Goal: Task Accomplishment & Management: Complete application form

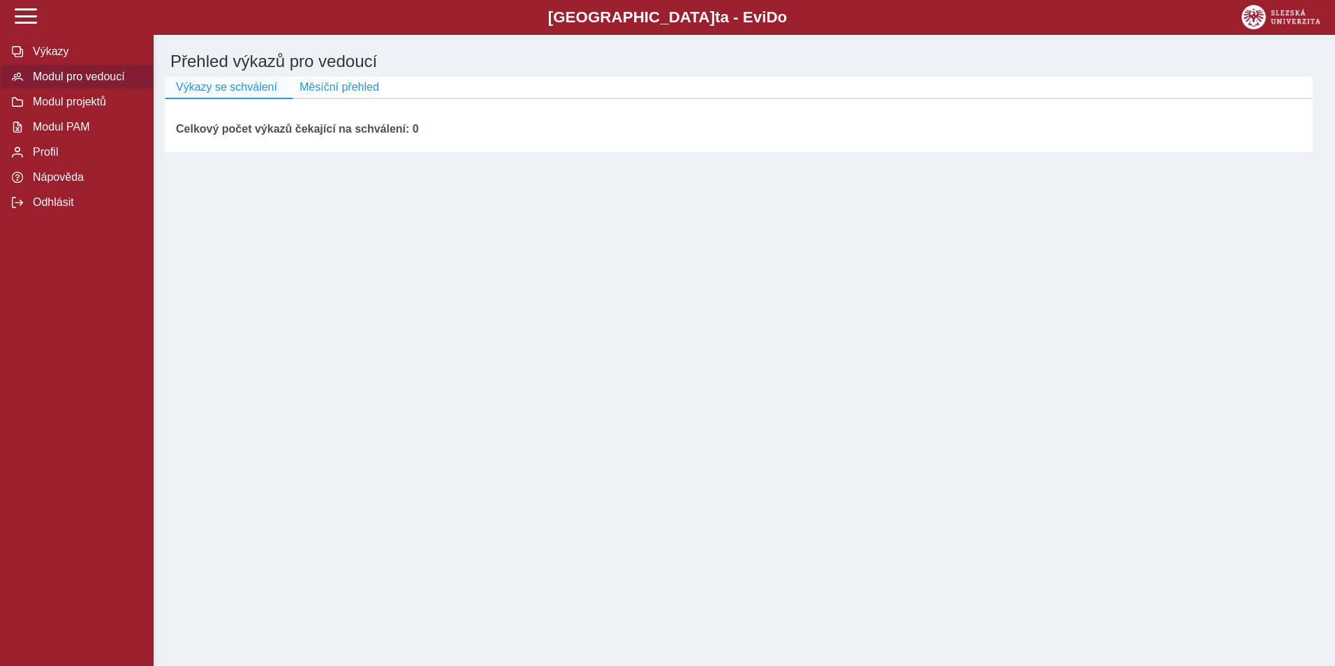
click at [226, 90] on span "Výkazy se schválení" at bounding box center [226, 87] width 101 height 13
click at [66, 76] on span "Modul pro vedoucí" at bounding box center [85, 77] width 113 height 13
click at [62, 108] on span "Modul projektů" at bounding box center [85, 102] width 113 height 13
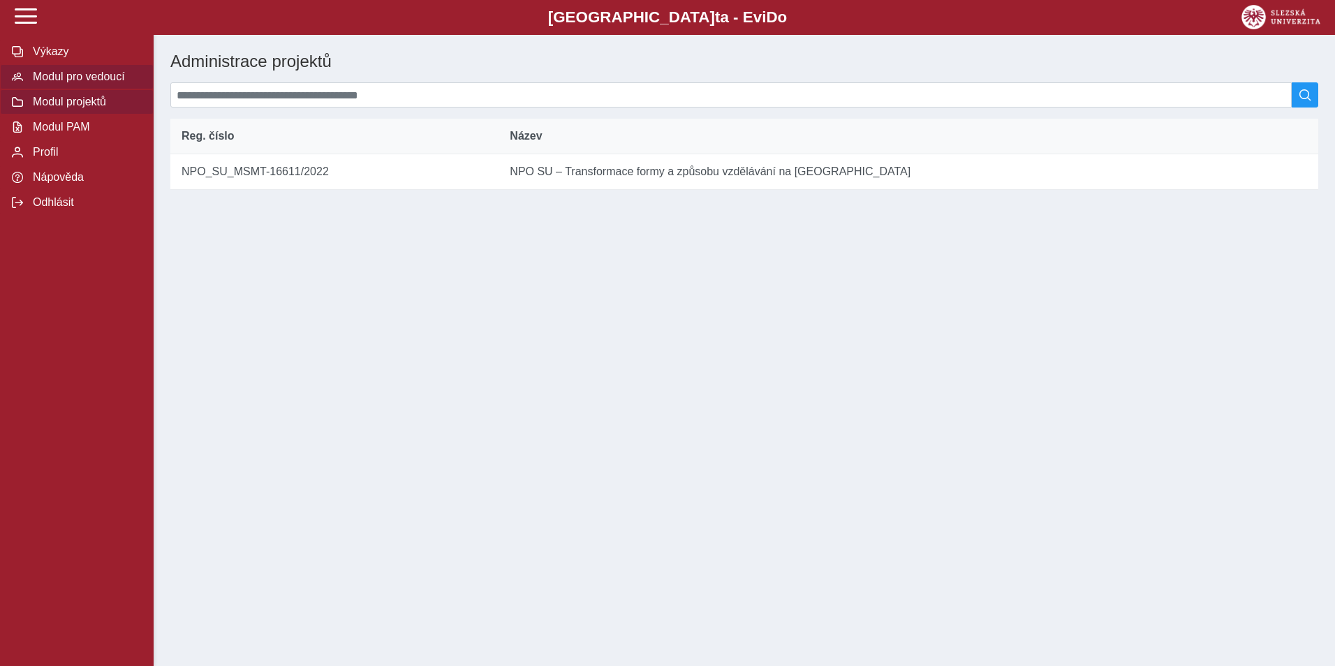
click at [94, 82] on span "Modul pro vedoucí" at bounding box center [85, 77] width 113 height 13
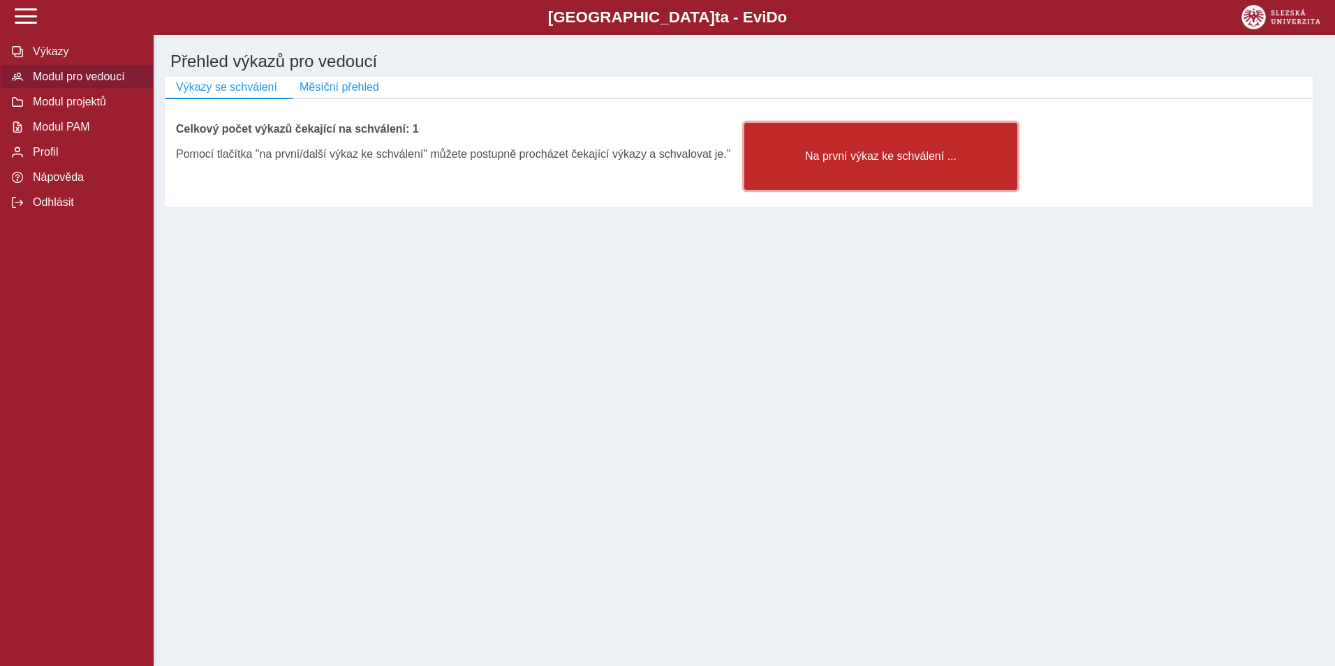
click at [844, 172] on button "Na první výkaz ke schválení ..." at bounding box center [880, 156] width 273 height 67
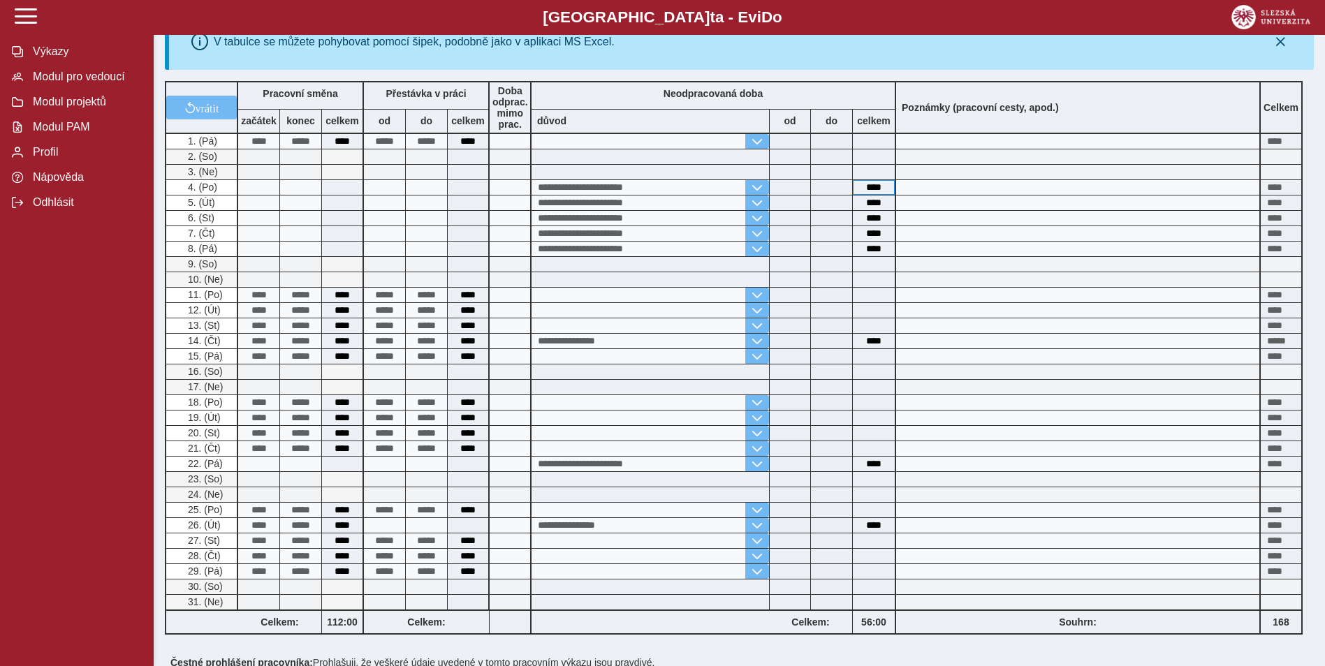
scroll to position [349, 0]
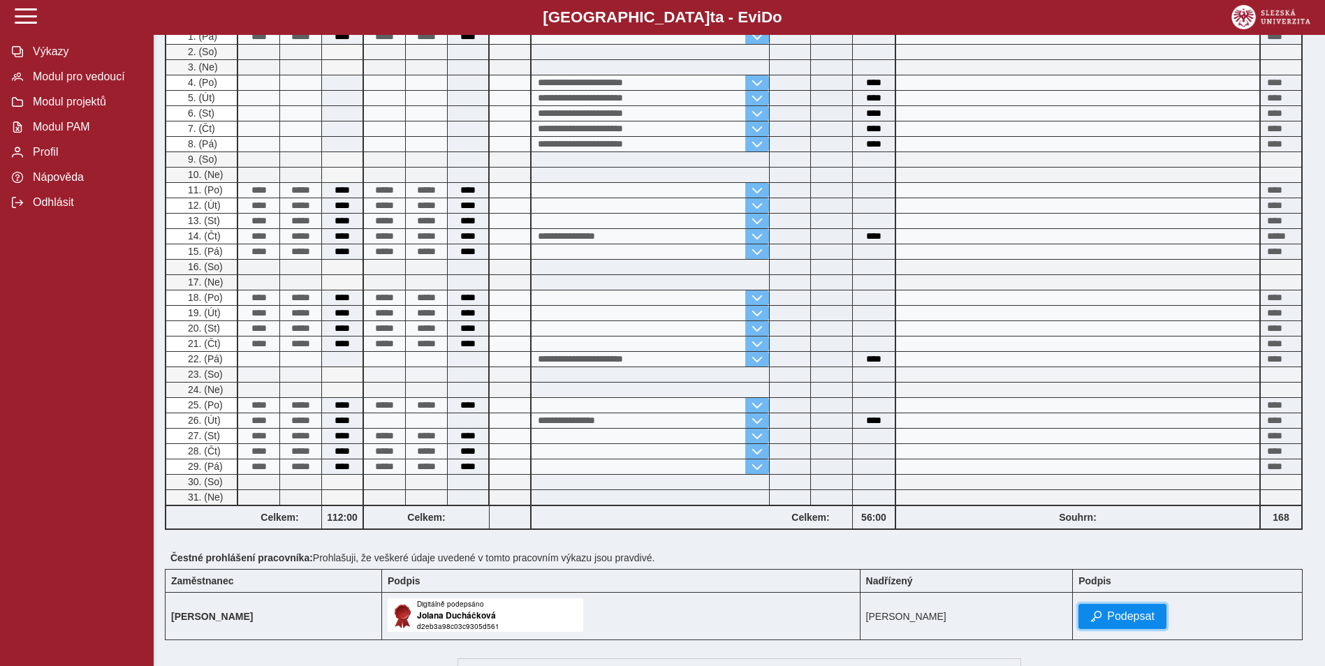
click at [1141, 617] on span "Podepsat" at bounding box center [1130, 616] width 47 height 13
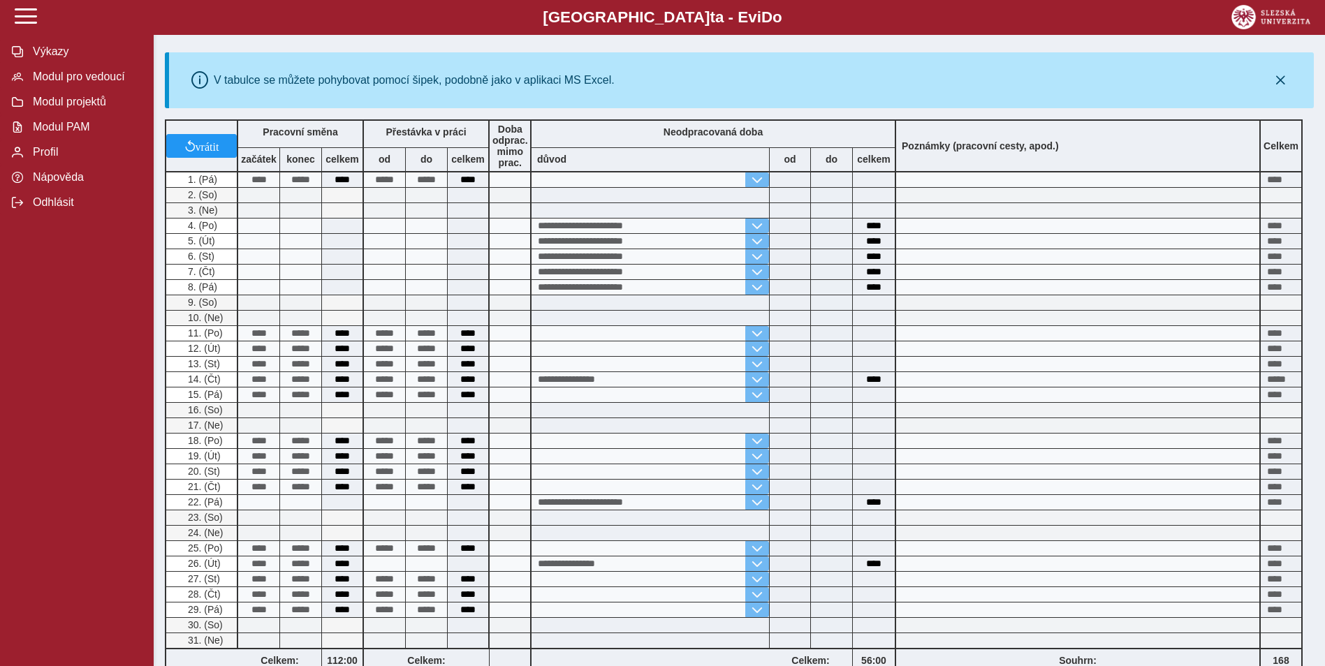
scroll to position [0, 0]
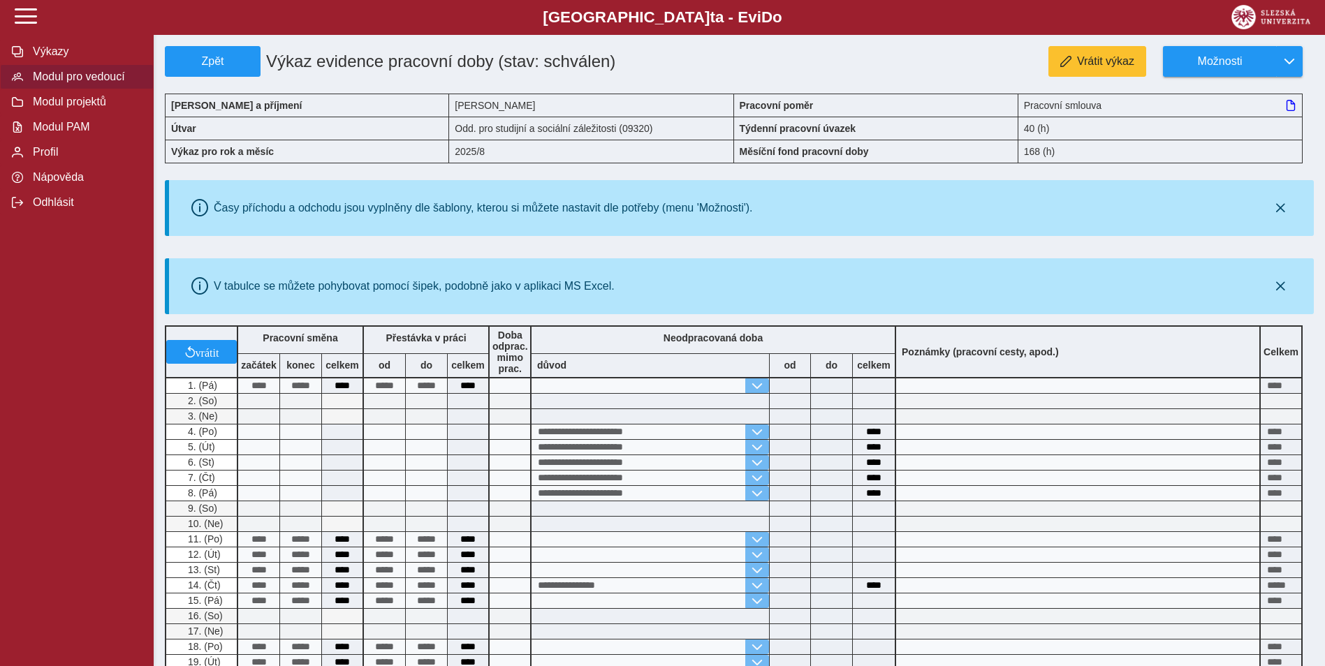
click at [68, 77] on span "Modul pro vedoucí" at bounding box center [85, 77] width 113 height 13
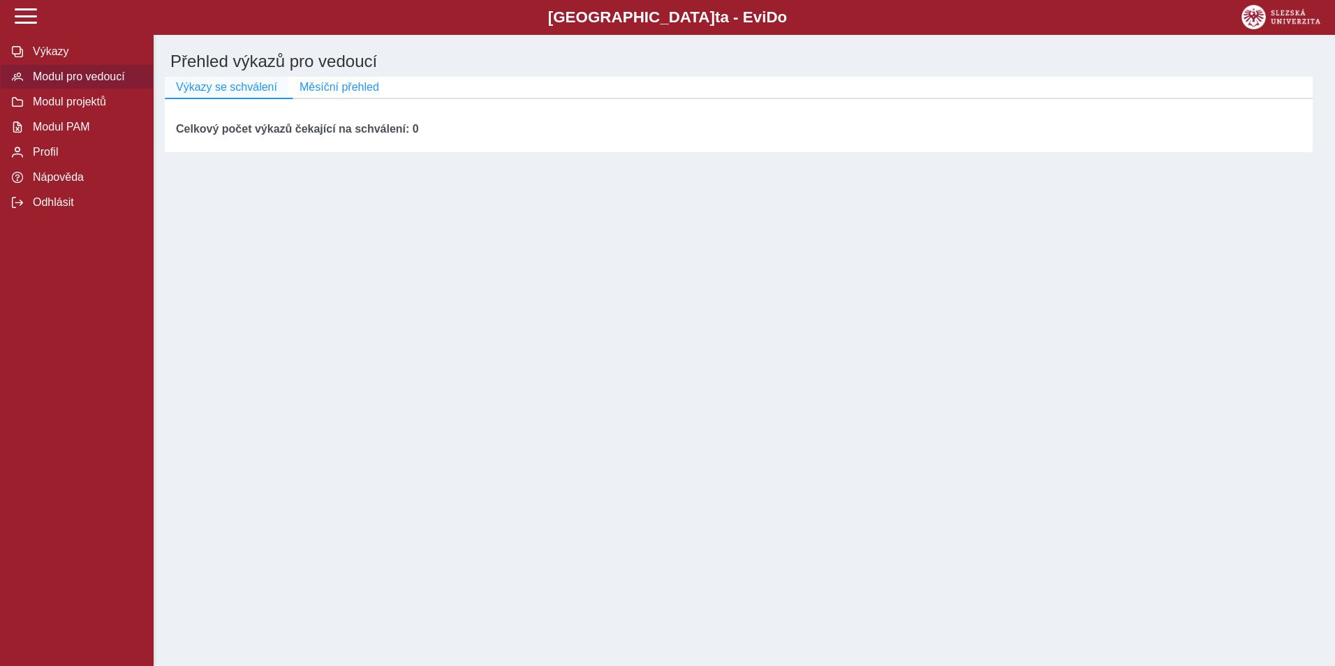
click at [210, 89] on span "Výkazy se schválení" at bounding box center [226, 87] width 101 height 13
click at [71, 80] on span "Modul pro vedoucí" at bounding box center [85, 77] width 113 height 13
click at [69, 108] on span "Modul projektů" at bounding box center [85, 102] width 113 height 13
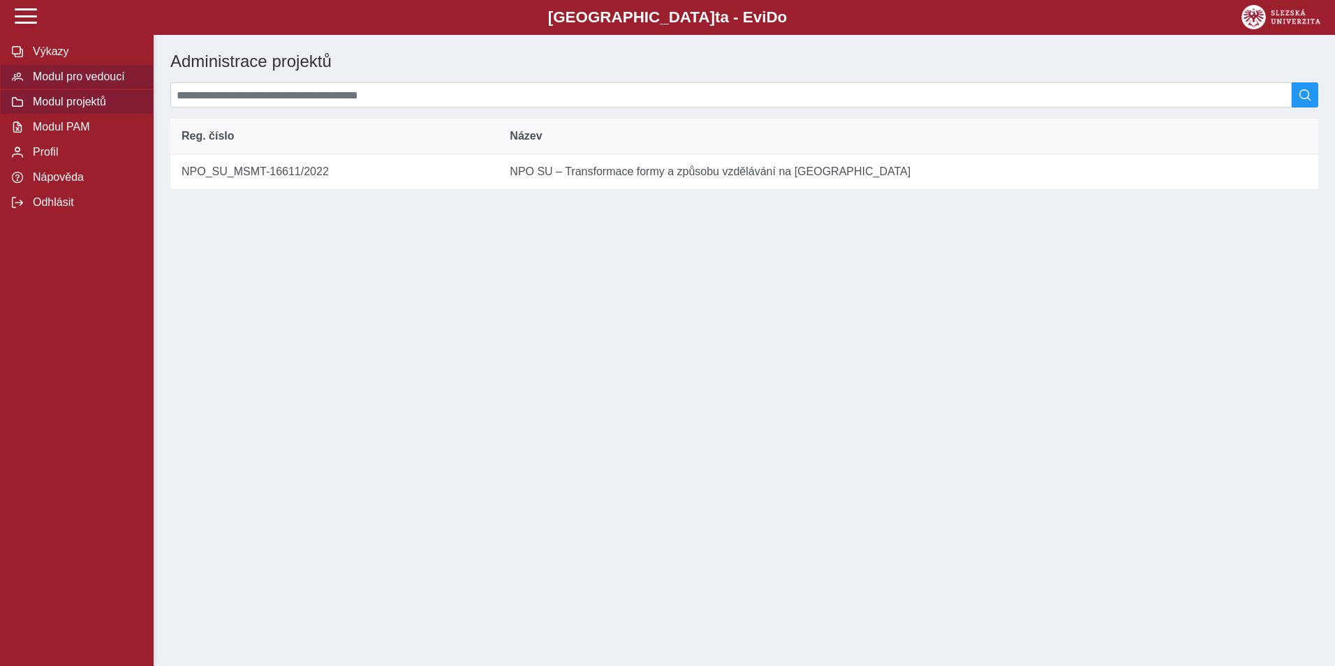
click at [73, 83] on span "Modul pro vedoucí" at bounding box center [85, 77] width 113 height 13
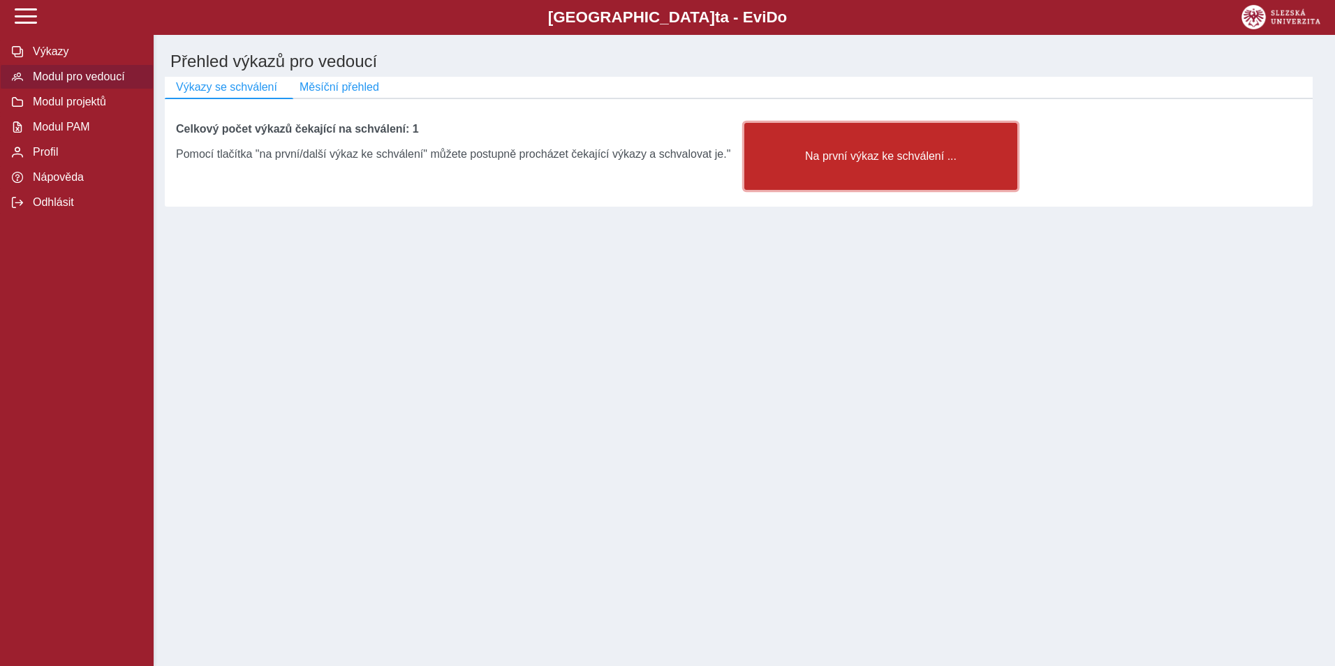
click at [766, 147] on button "Na první výkaz ke schválení ..." at bounding box center [880, 156] width 273 height 67
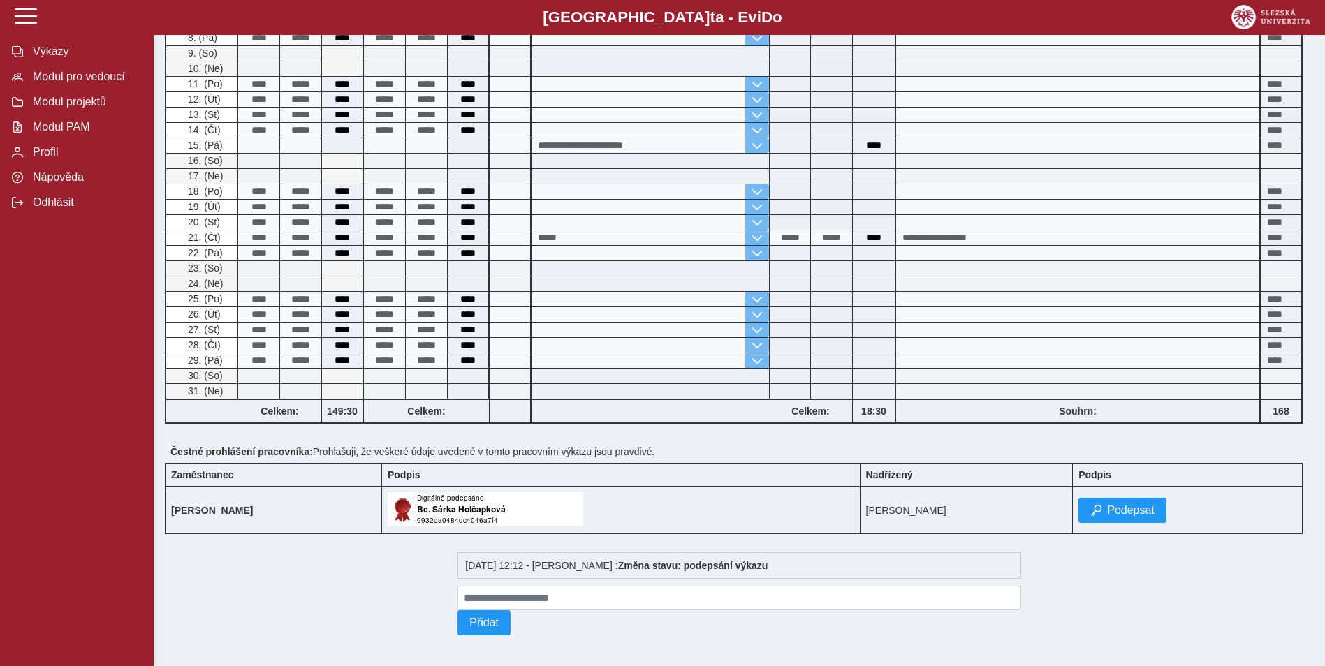
scroll to position [307, 0]
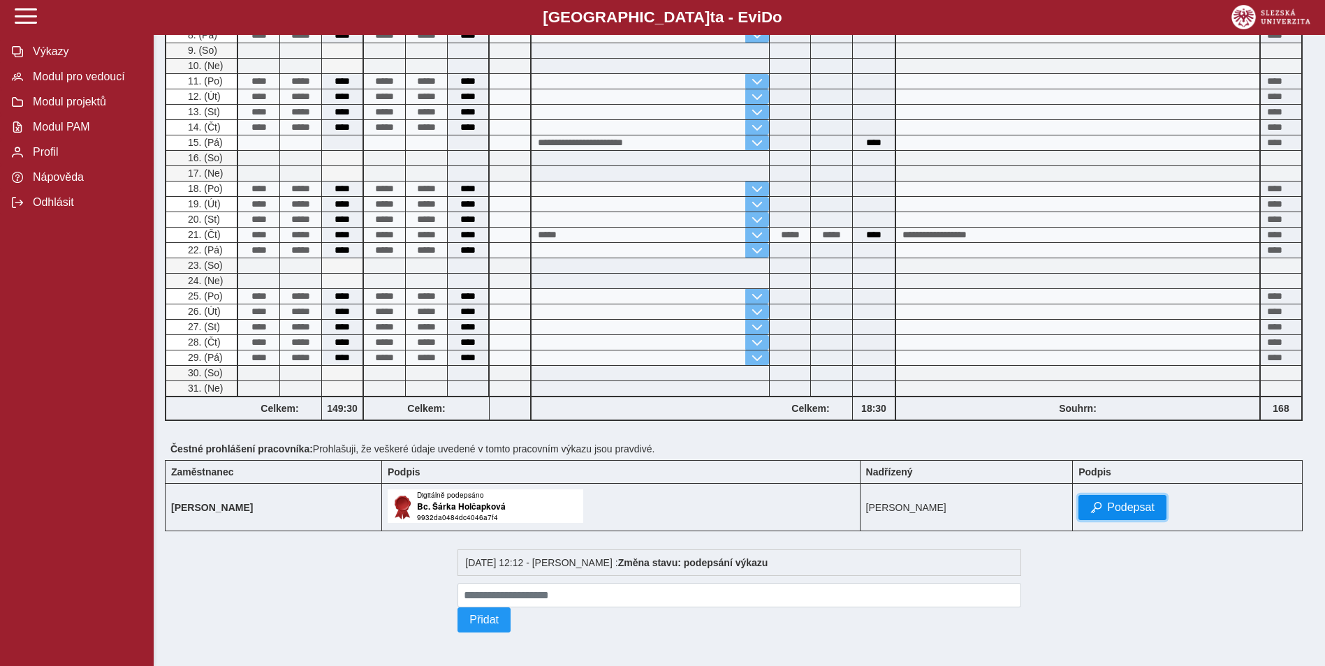
click at [1117, 510] on button "Podepsat" at bounding box center [1122, 507] width 88 height 25
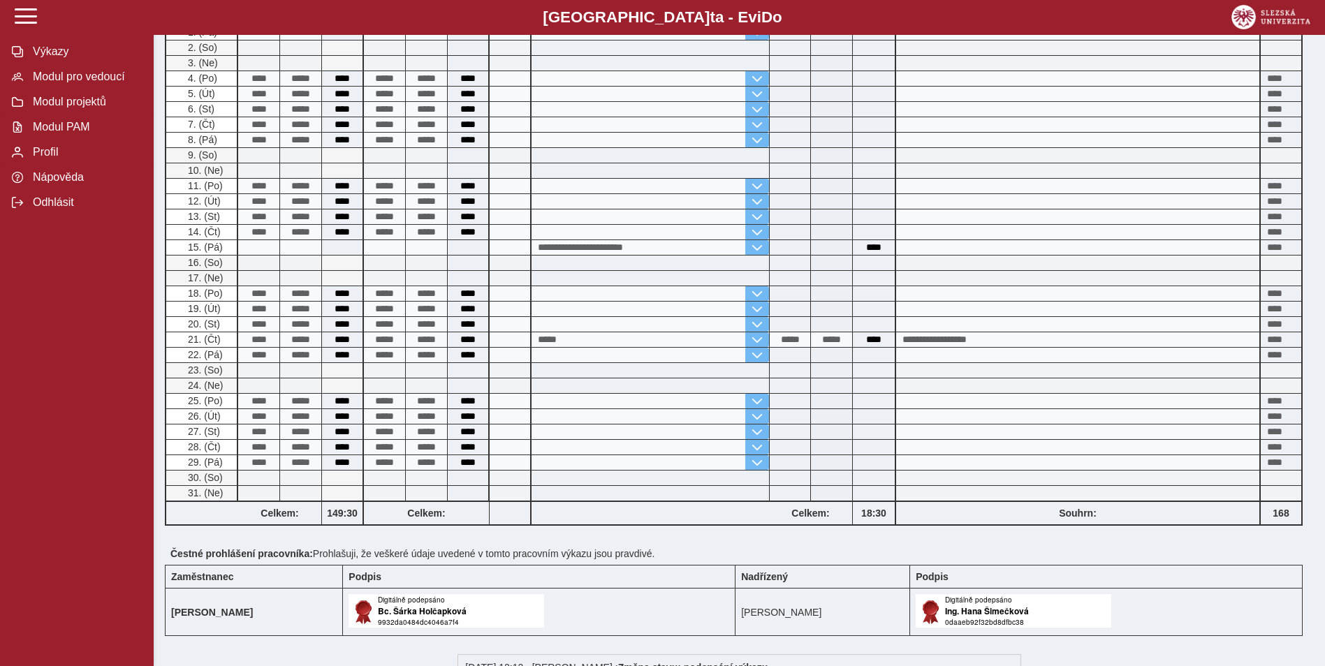
scroll to position [340, 0]
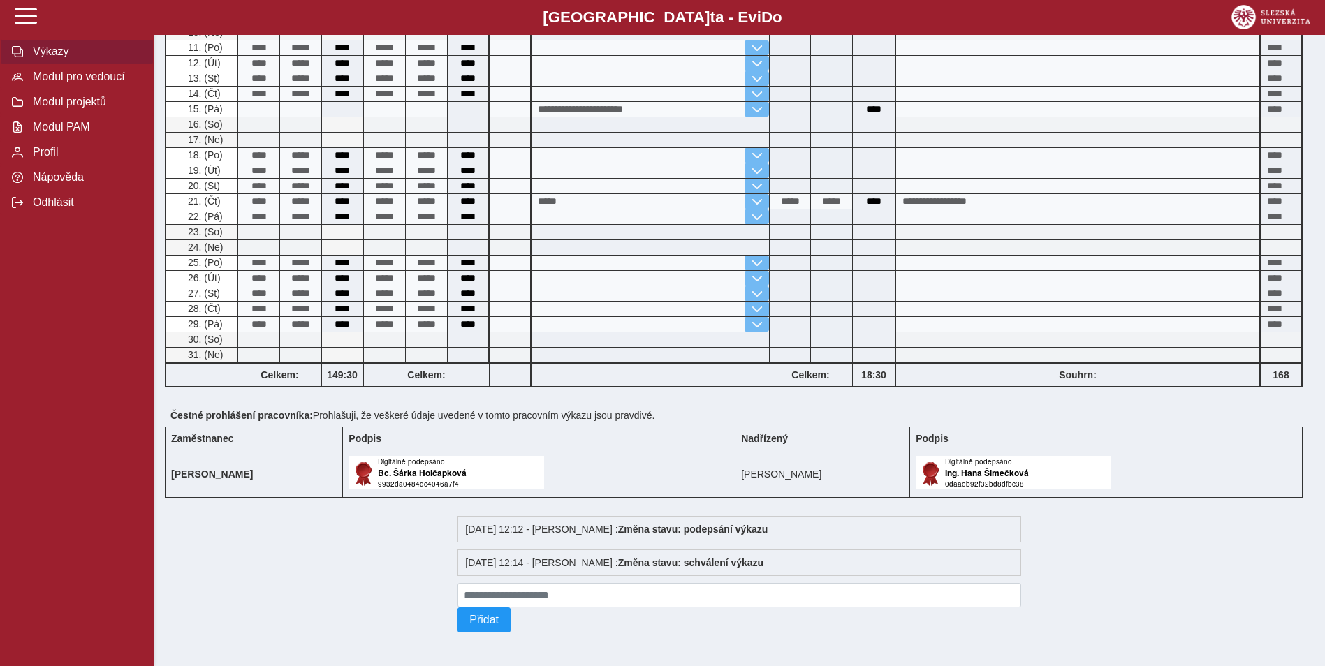
click at [41, 50] on span "Výkazy" at bounding box center [85, 51] width 113 height 13
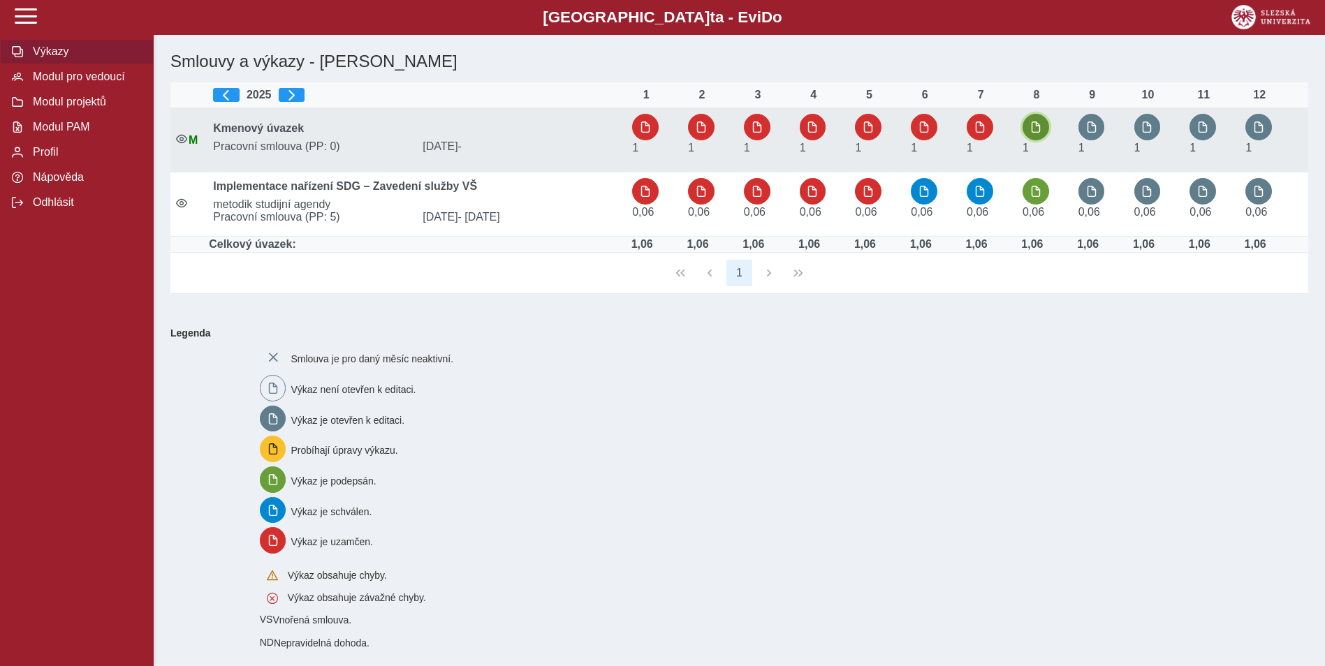
click at [1038, 131] on span "button" at bounding box center [1035, 127] width 11 height 11
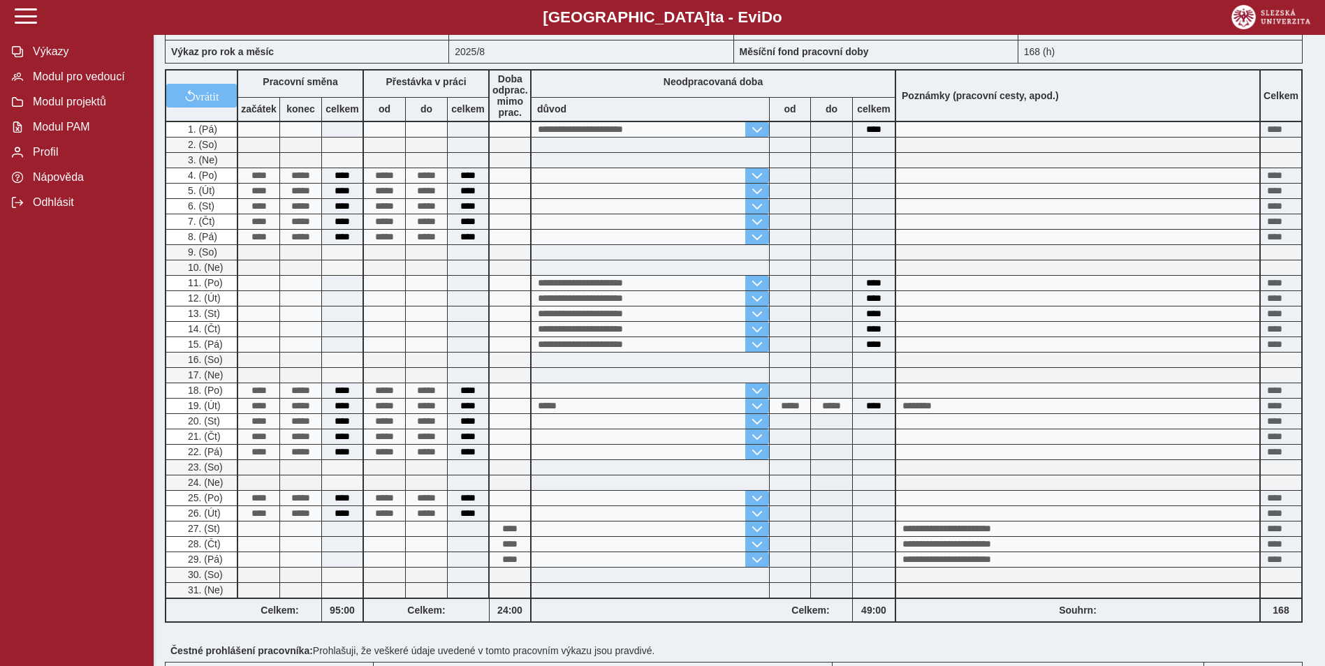
scroll to position [307, 0]
